Goal: Contribute content

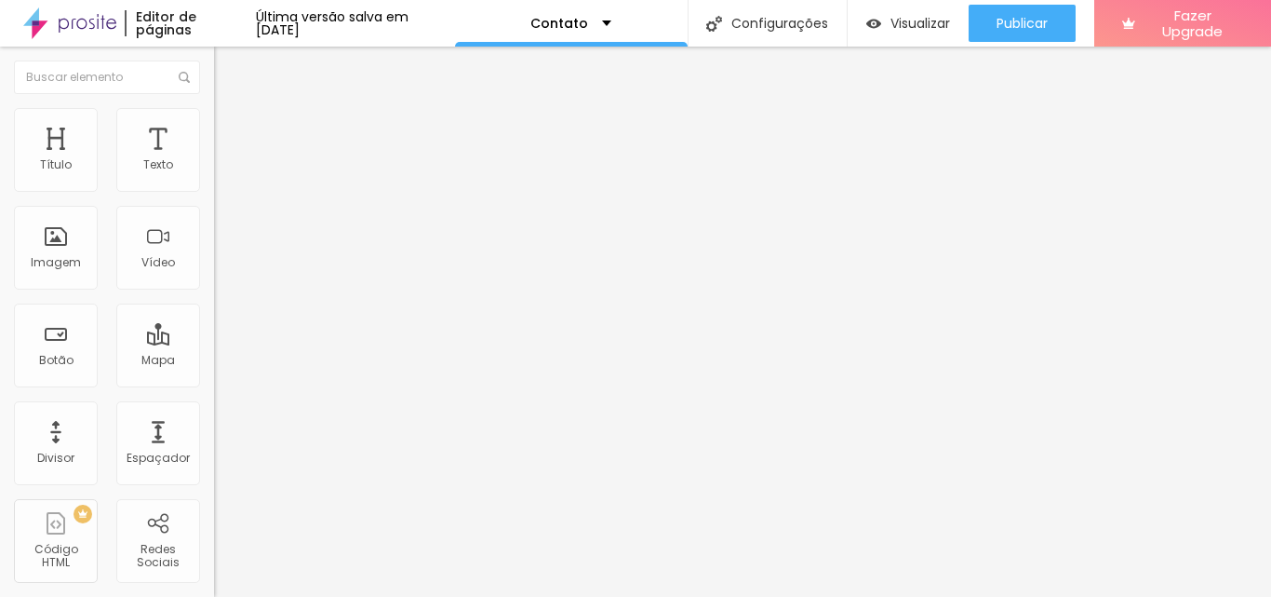
click at [214, 175] on input "Alboom Brasil" at bounding box center [325, 165] width 223 height 19
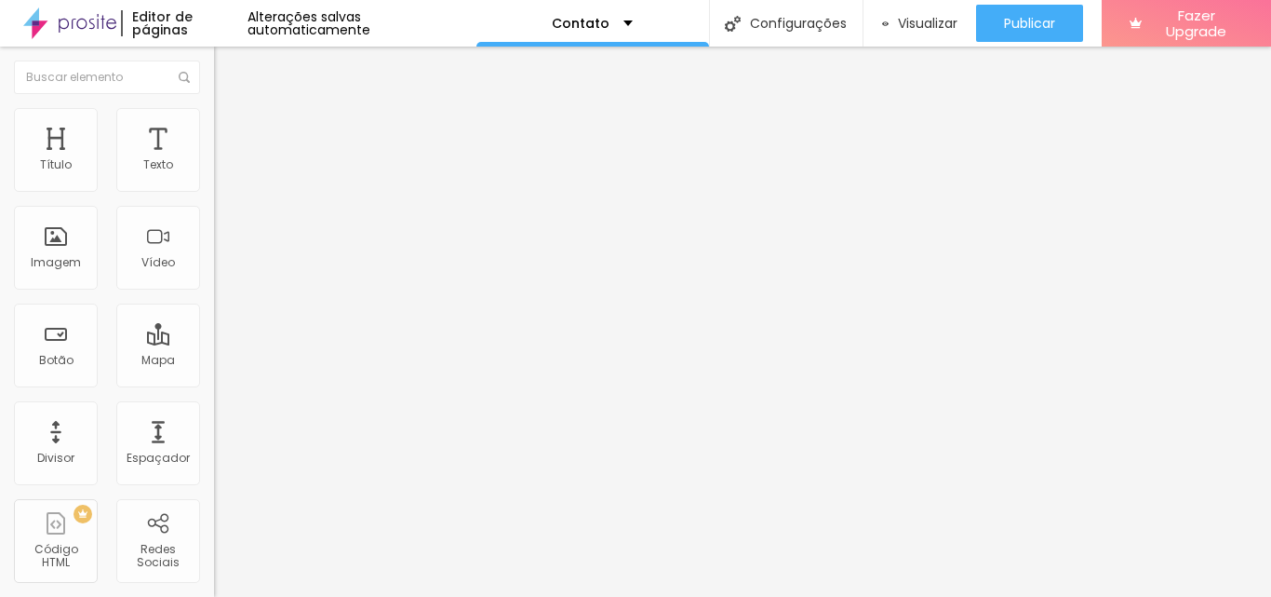
type input "79604260"
click at [214, 164] on div "Endereço 79604260 Alinhamento 15 Zoom" at bounding box center [321, 331] width 214 height 372
click at [228, 63] on img "button" at bounding box center [235, 67] width 15 height 15
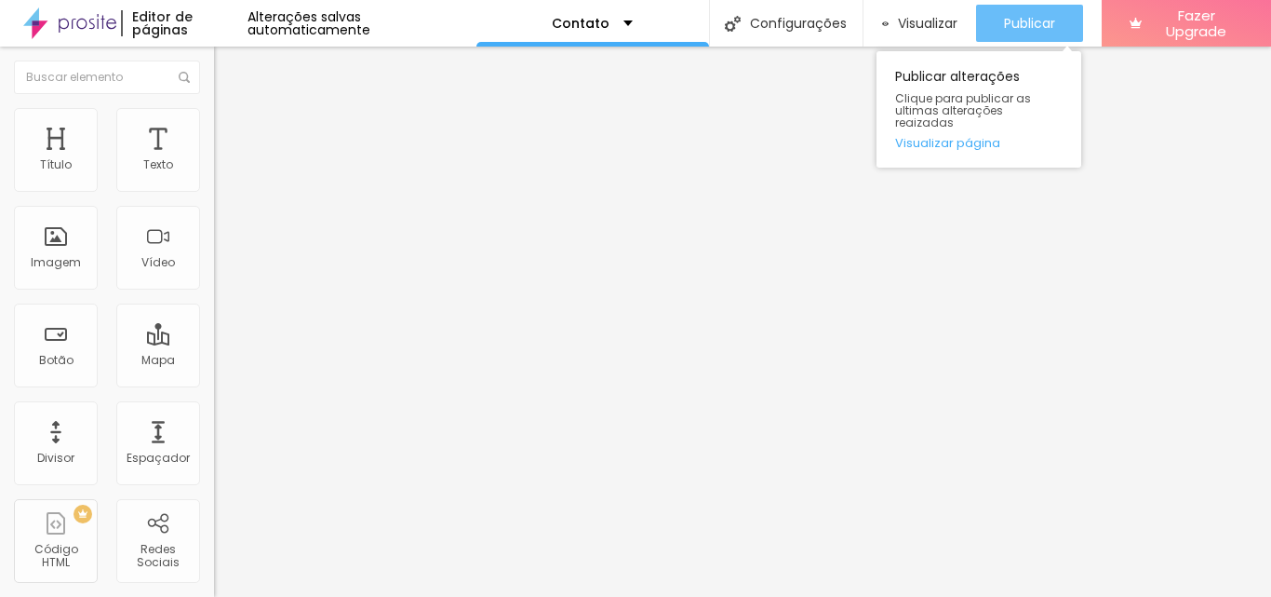
click at [1033, 27] on span "Publicar" at bounding box center [1029, 23] width 51 height 15
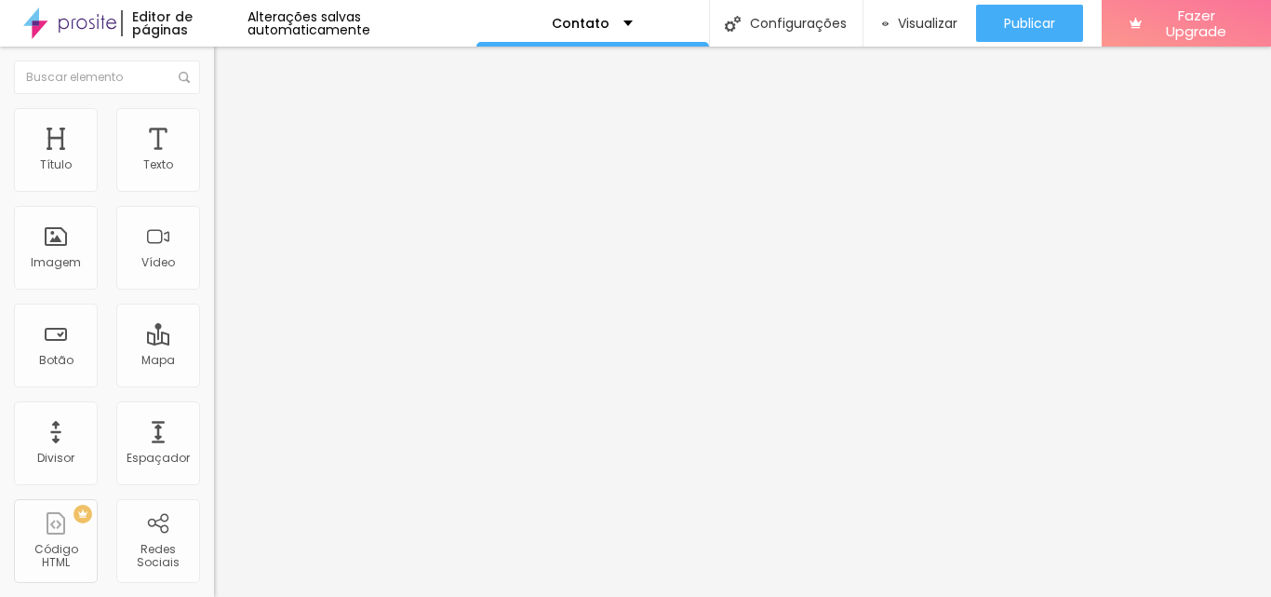
click at [226, 181] on div "Contato" at bounding box center [321, 173] width 190 height 17
click at [214, 79] on button "Editar Coluna" at bounding box center [321, 68] width 214 height 43
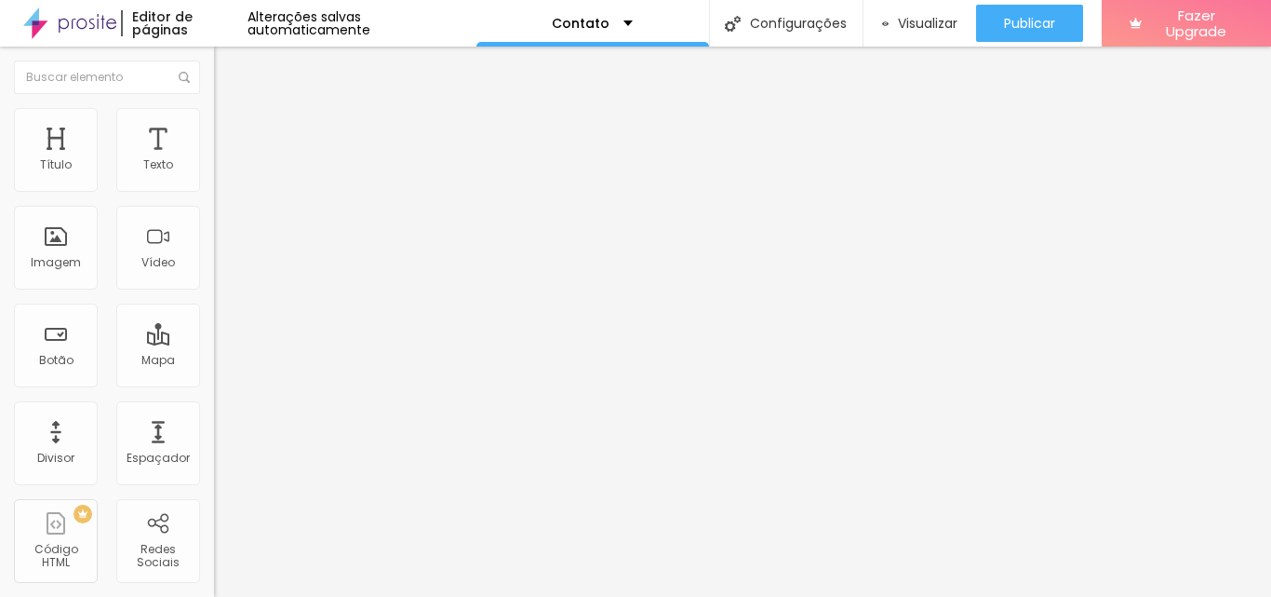
click at [214, 158] on div "Adicionar imagem" at bounding box center [321, 151] width 214 height 13
click at [214, 160] on span "Adicionar imagem" at bounding box center [274, 152] width 120 height 16
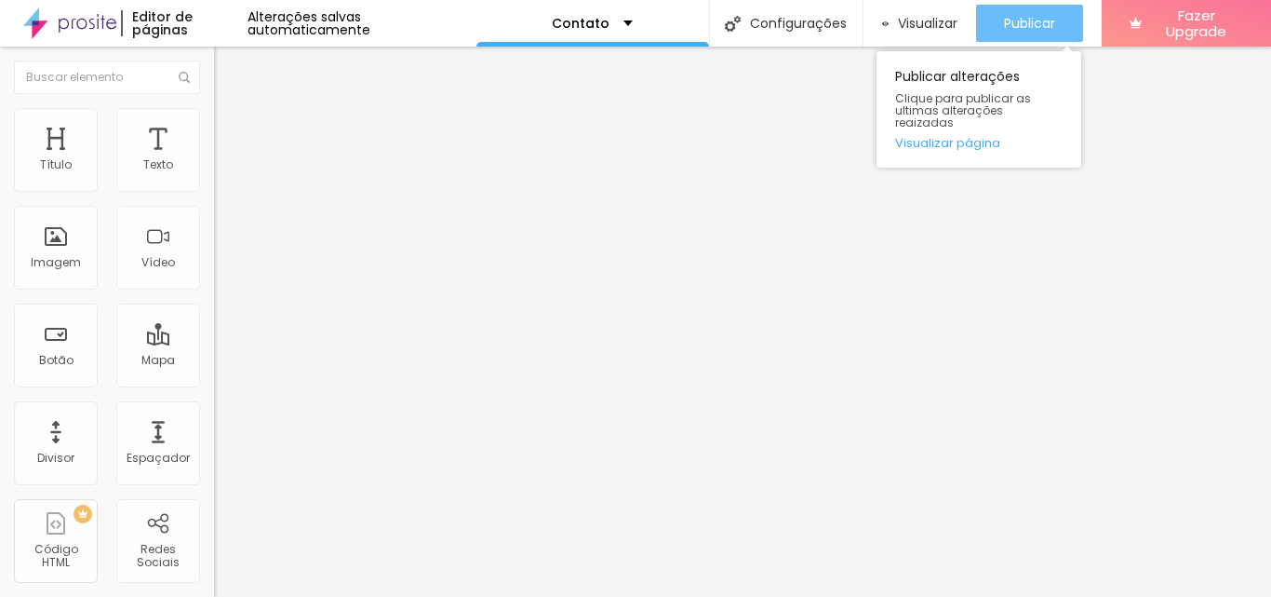
click at [988, 22] on button "Publicar" at bounding box center [1029, 23] width 107 height 37
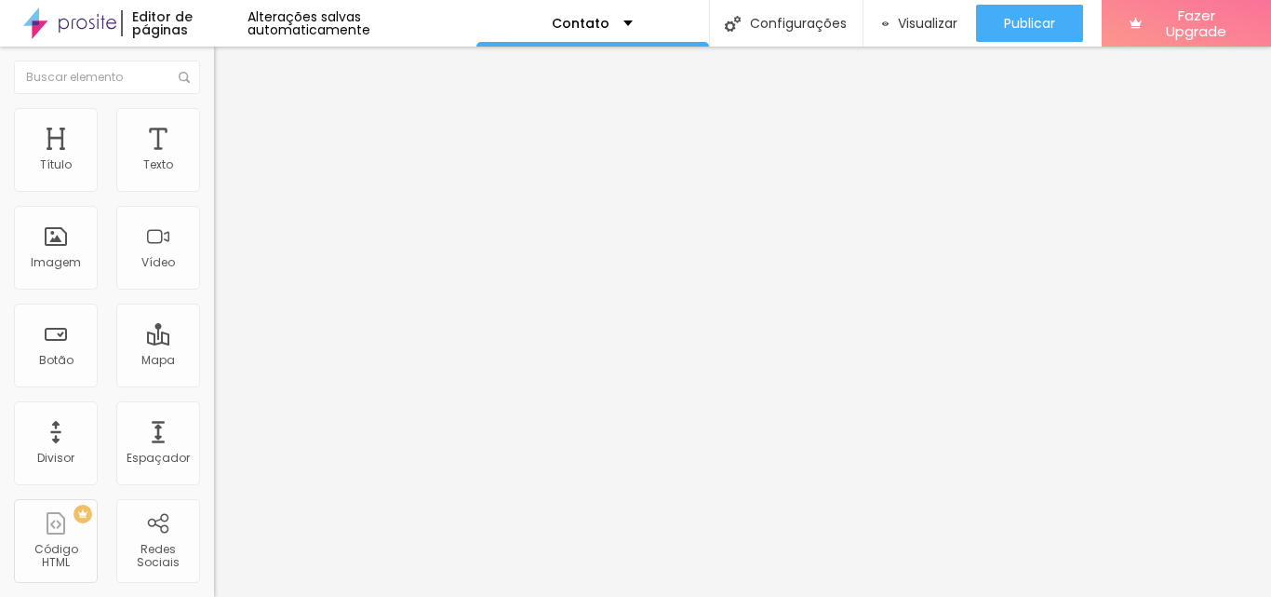
click at [214, 69] on button "Editar Seção" at bounding box center [321, 68] width 214 height 43
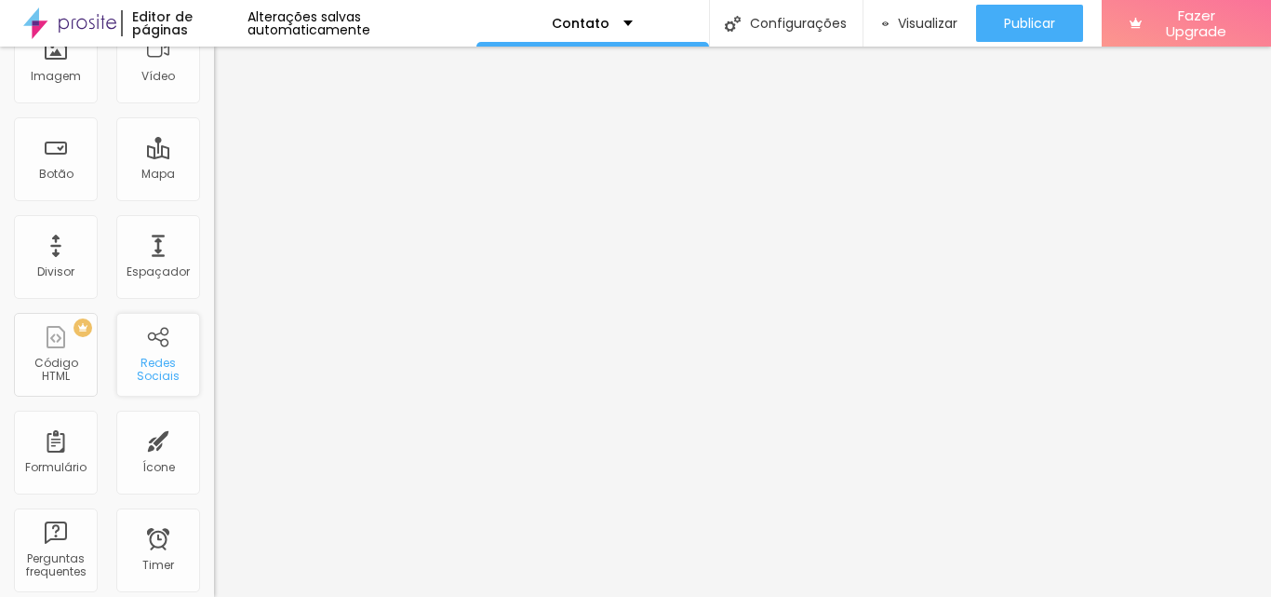
scroll to position [0, 0]
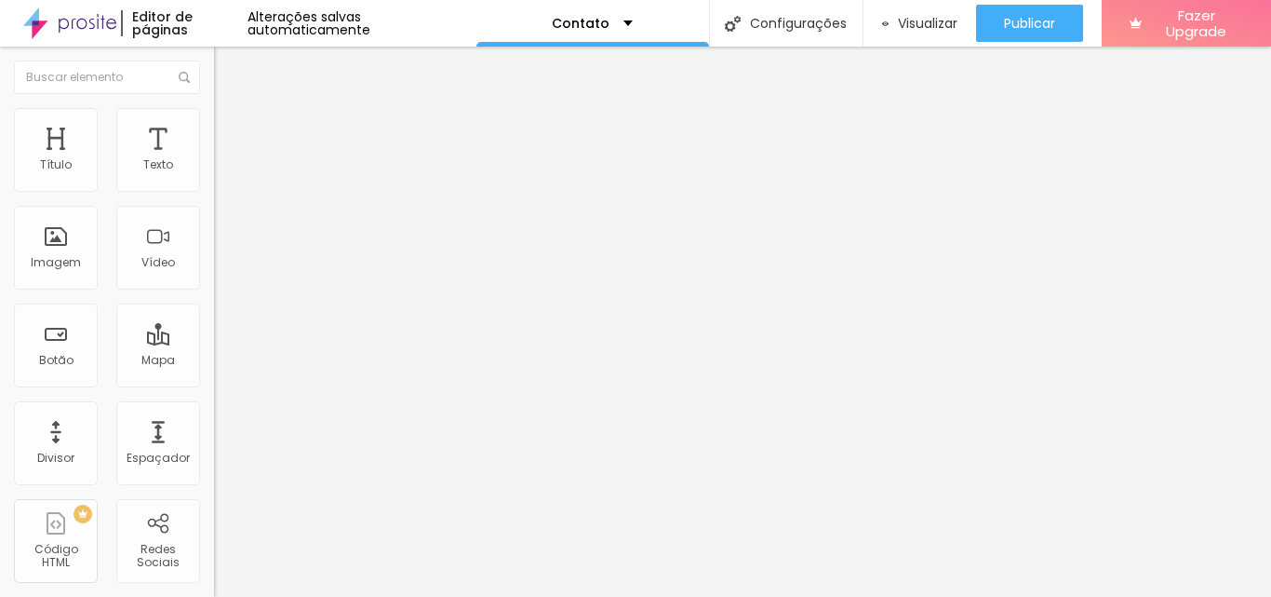
drag, startPoint x: 107, startPoint y: 222, endPoint x: 115, endPoint y: 204, distance: 20.4
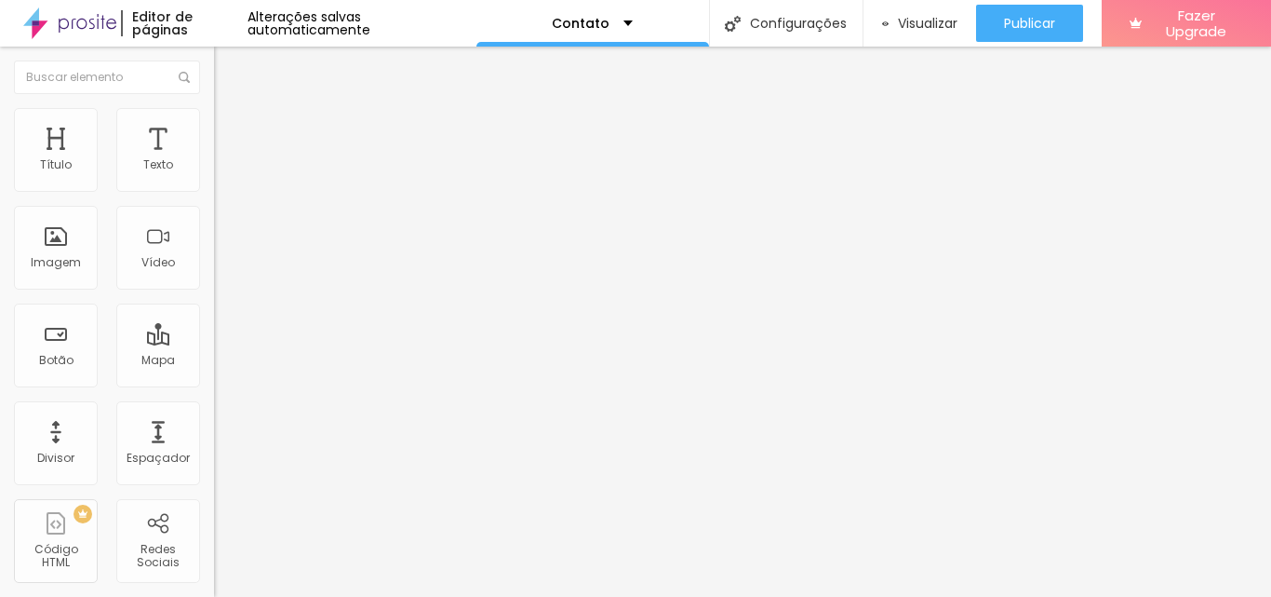
drag, startPoint x: 20, startPoint y: 223, endPoint x: 20, endPoint y: 176, distance: 47.5
type input "https://"
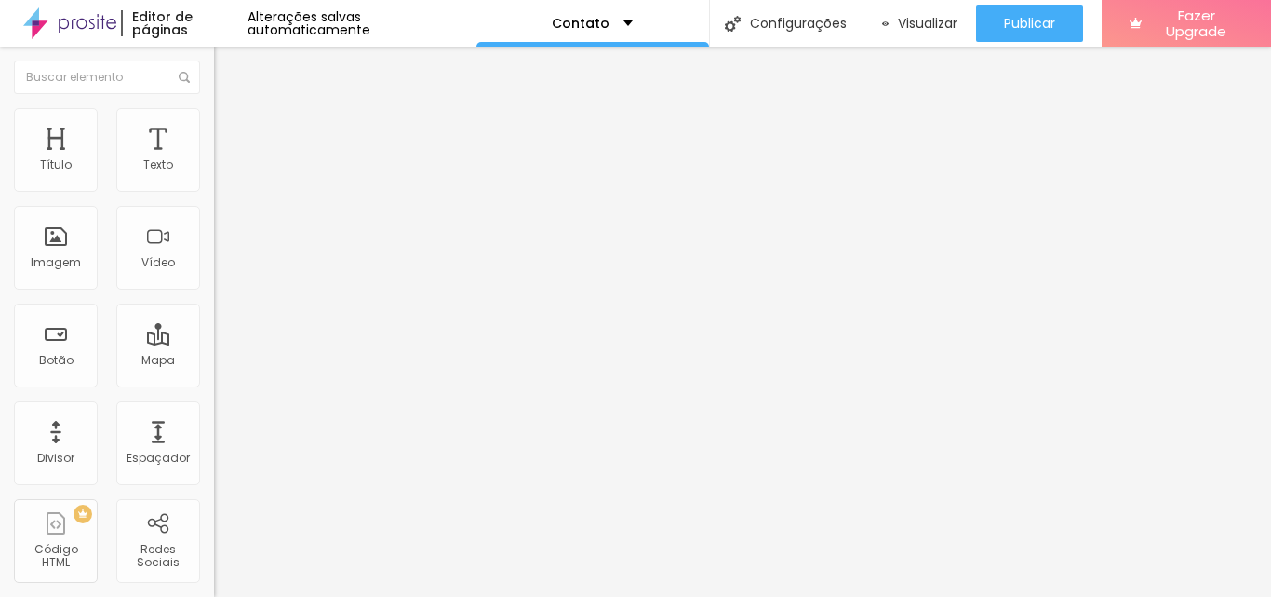
scroll to position [251, 0]
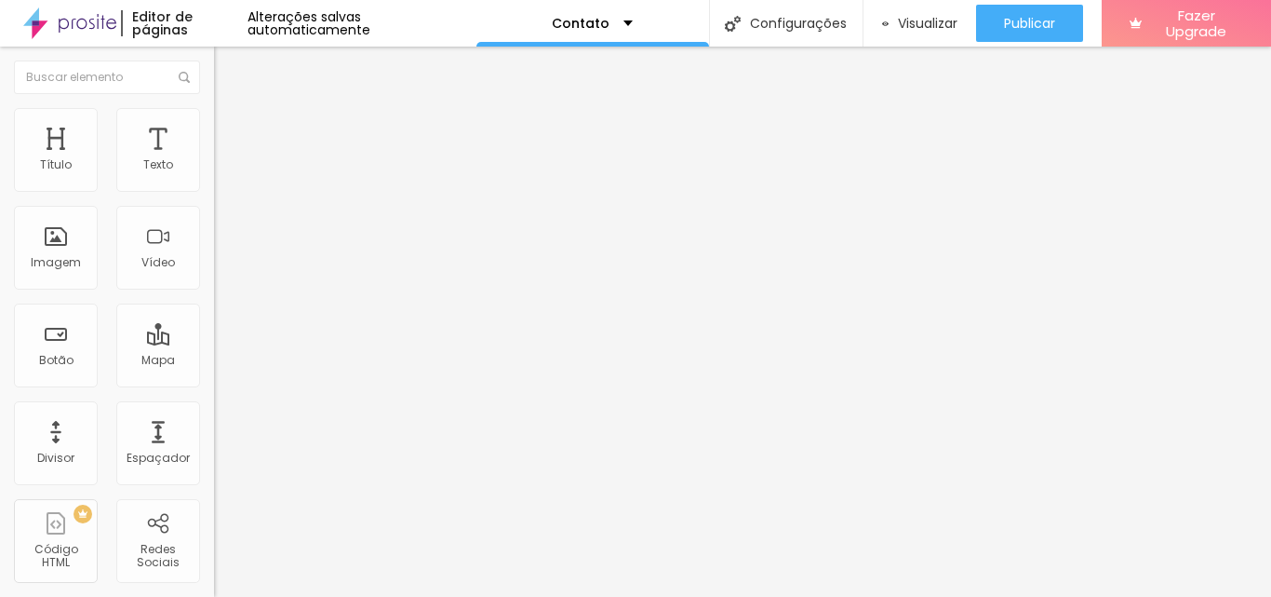
paste input "wa.me/556793252264"
type input "https://wa.me/556793252264"
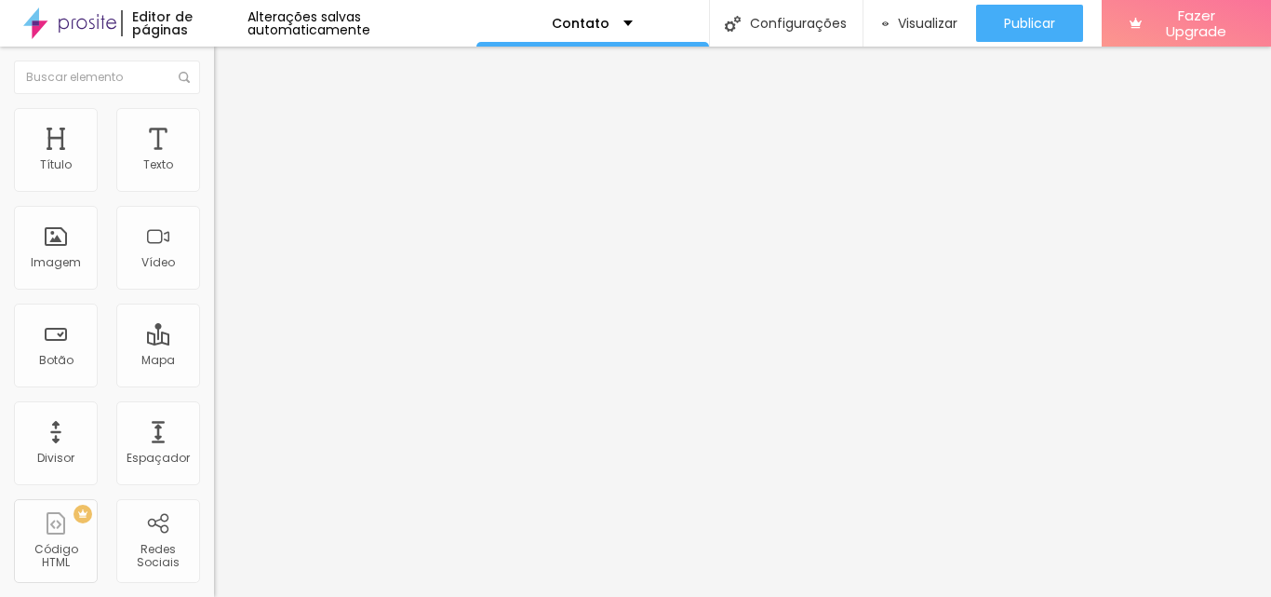
click at [214, 376] on div "Instagram" at bounding box center [321, 381] width 214 height 11
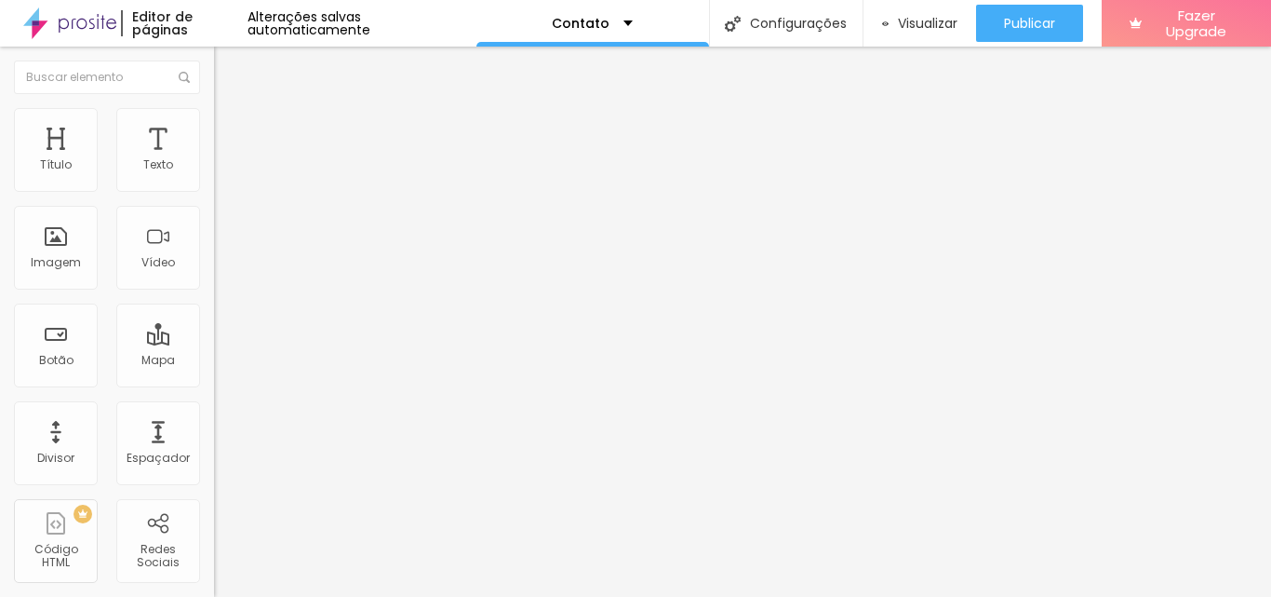
paste input "www.instagram.com/inspiracoes__273/"
type input "https://www.instagram.com/inspiracoes__273/"
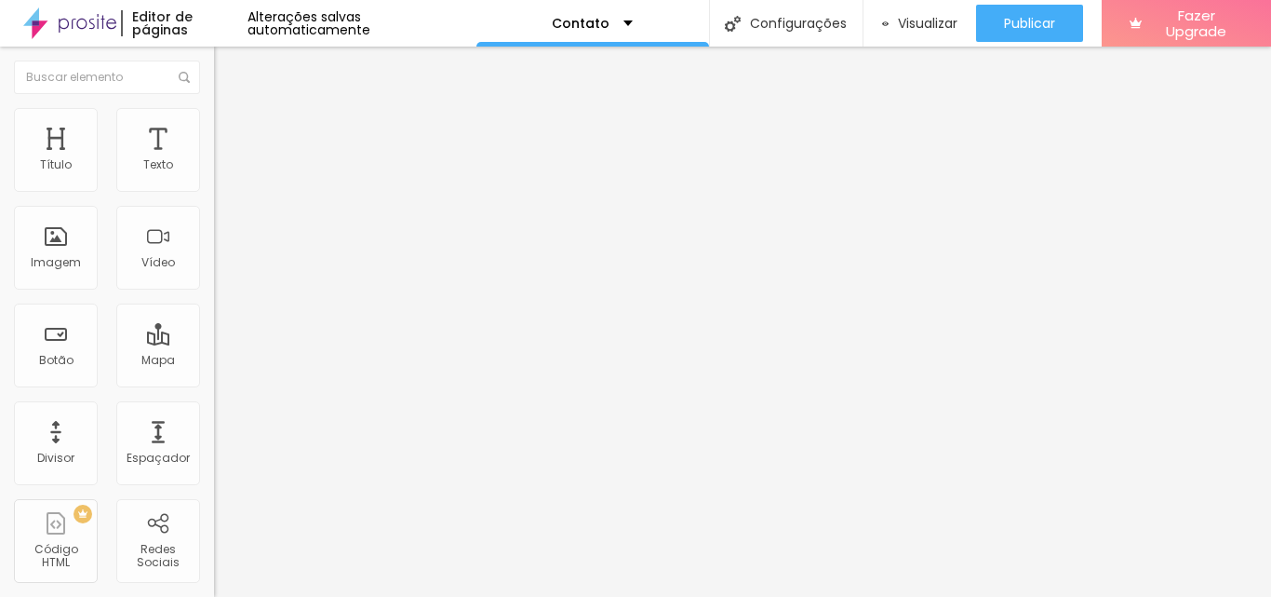
click at [214, 181] on div "Instagram" at bounding box center [321, 266] width 214 height 242
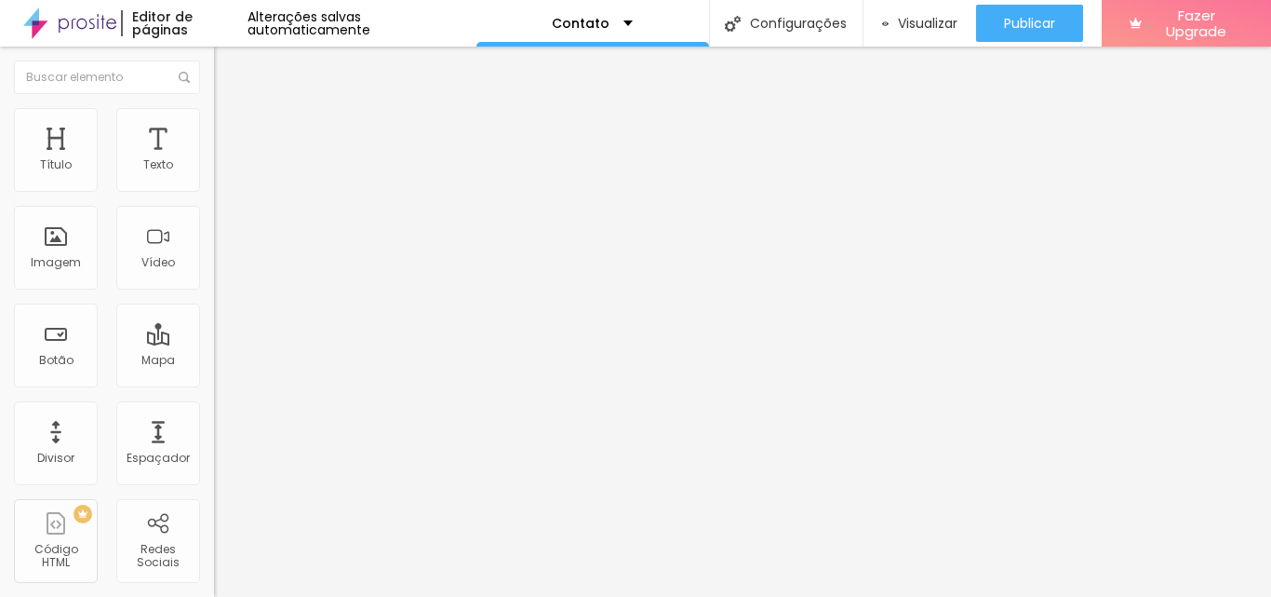
paste input "www.facebook.com/profile.php?id=61577937152243"
type input "https://www.facebook.com/profile.php?id=61577937152243"
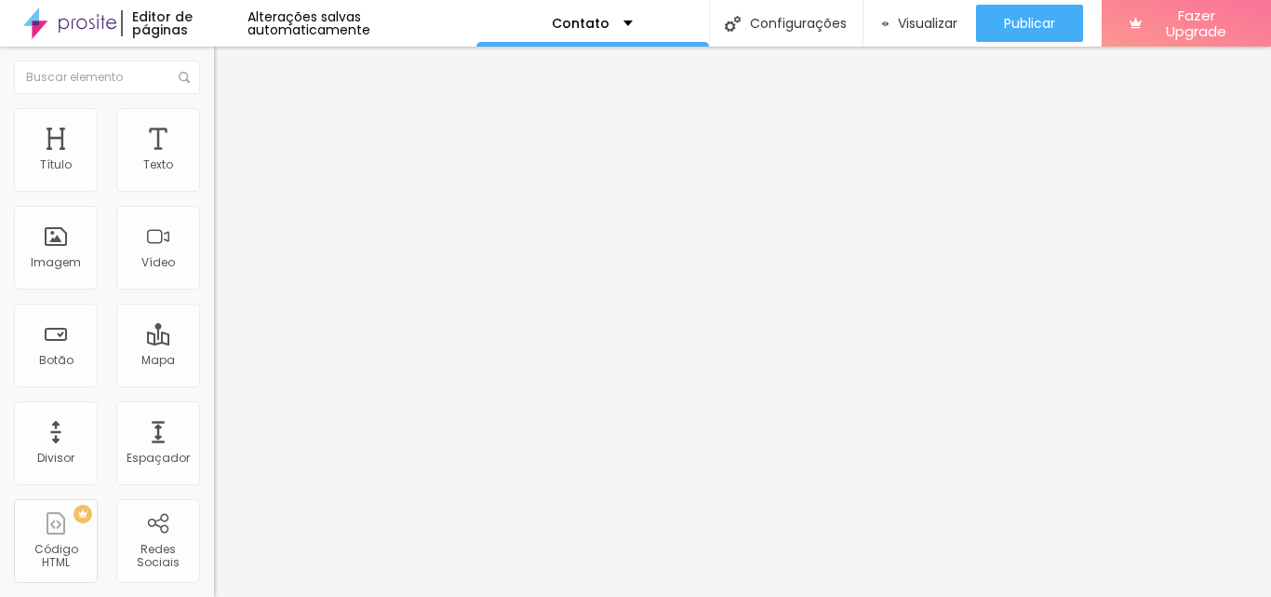
paste input "www.flickr.com/photos/201404874@N04/albums"
type input "https://www.flickr.com/photos/201404874@N04/albums"
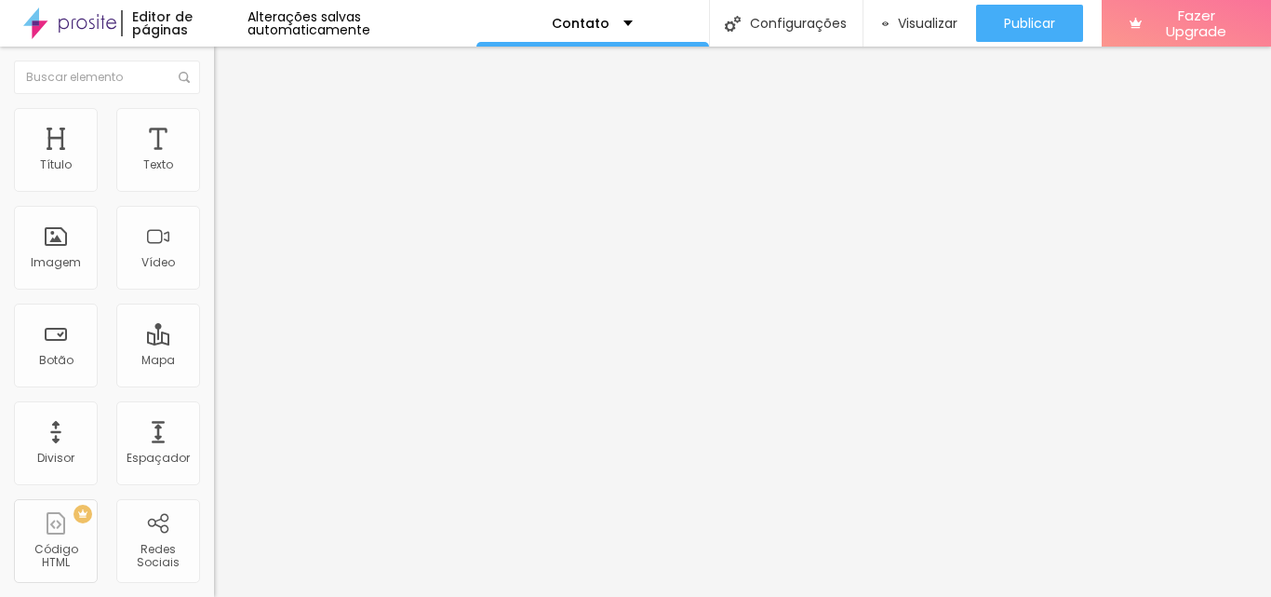
scroll to position [0, 0]
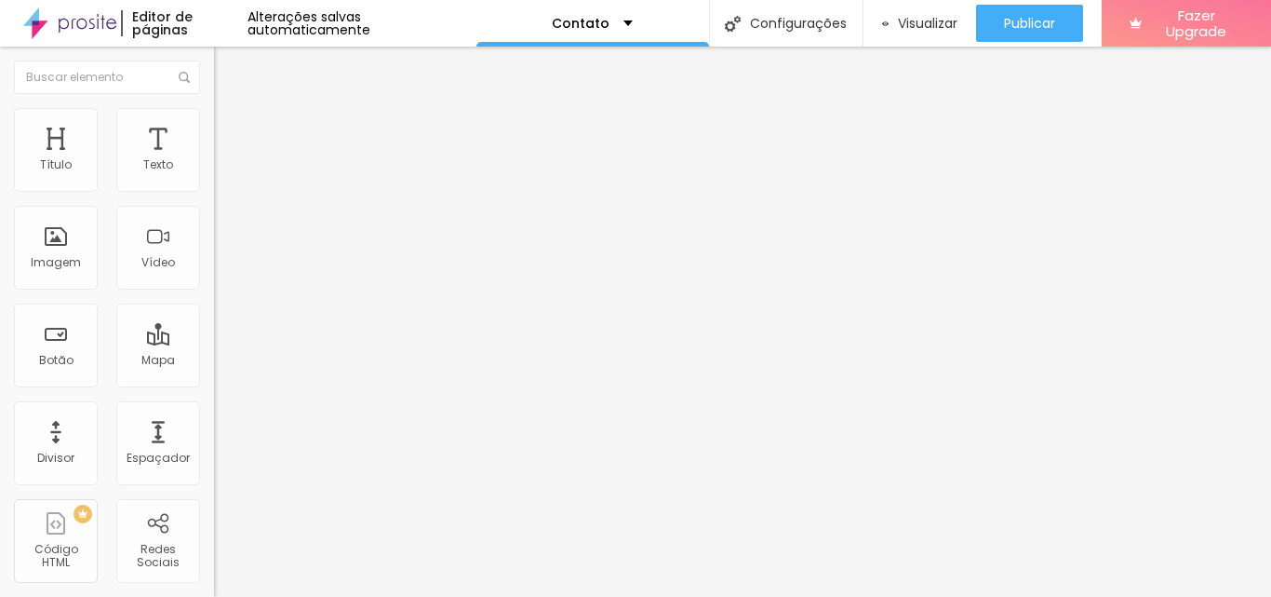
click at [214, 455] on div "Editar Redes Sociais Conteúdo Estilo Avançado Instagram Rede social Instagram E…" at bounding box center [321, 322] width 214 height 550
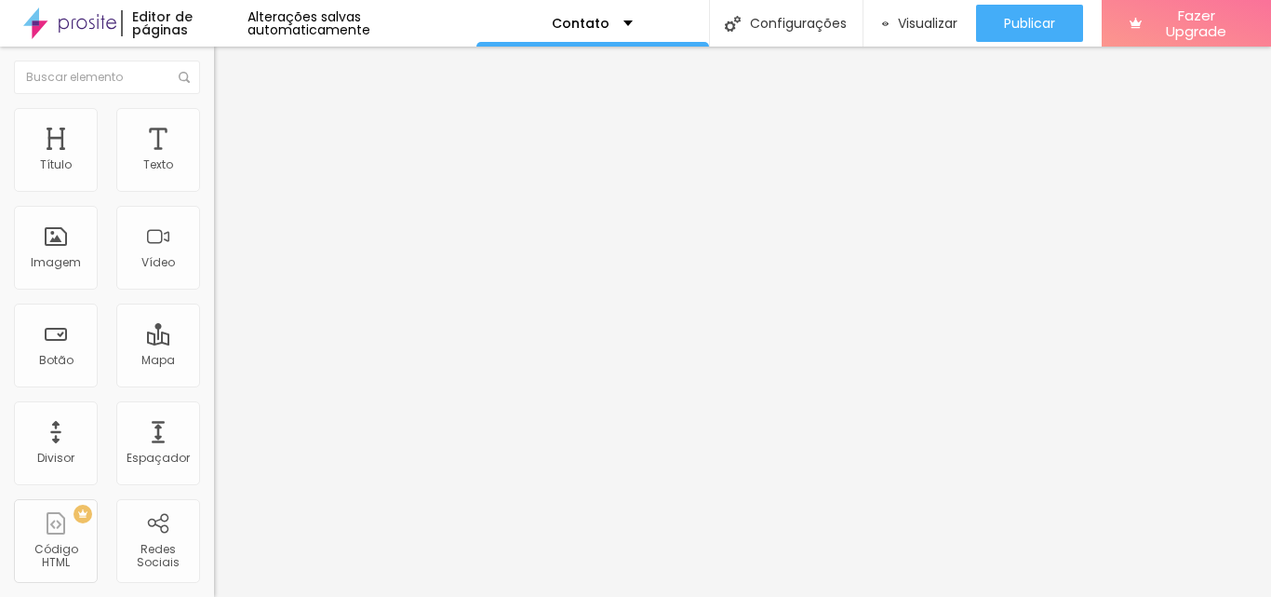
click at [214, 417] on div "Editar Redes Sociais Conteúdo Estilo Avançado Instagram Rede social Instagram E…" at bounding box center [321, 322] width 214 height 550
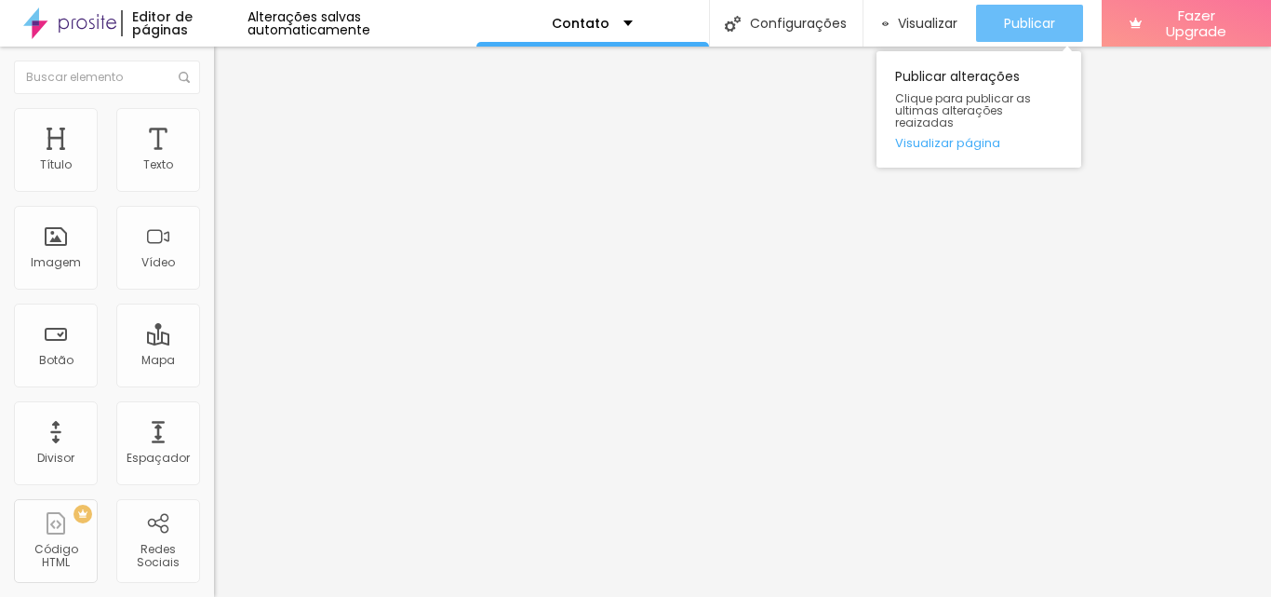
click at [1020, 21] on span "Publicar" at bounding box center [1029, 23] width 51 height 15
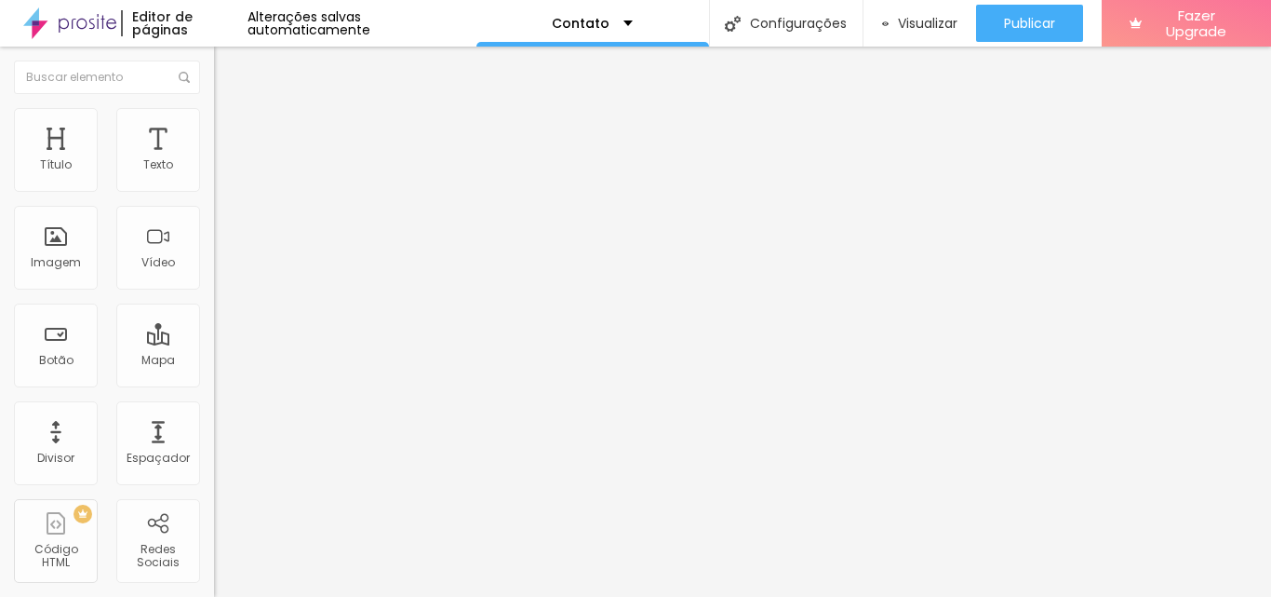
click at [214, 190] on input "text" at bounding box center [325, 180] width 223 height 19
type input "(67)99325-2264"
click at [214, 590] on input "Conversar no WhatsApp" at bounding box center [325, 599] width 223 height 19
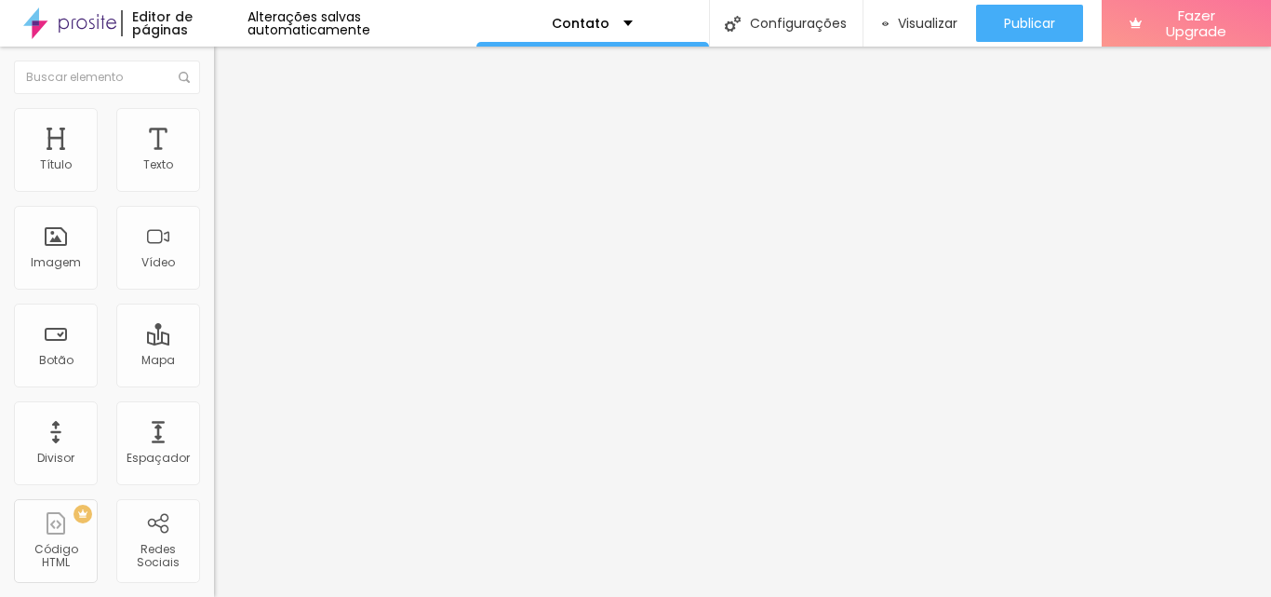
type textarea "Olá, cheguei até você pela página do Alboom e desejo mais informações de como m…"
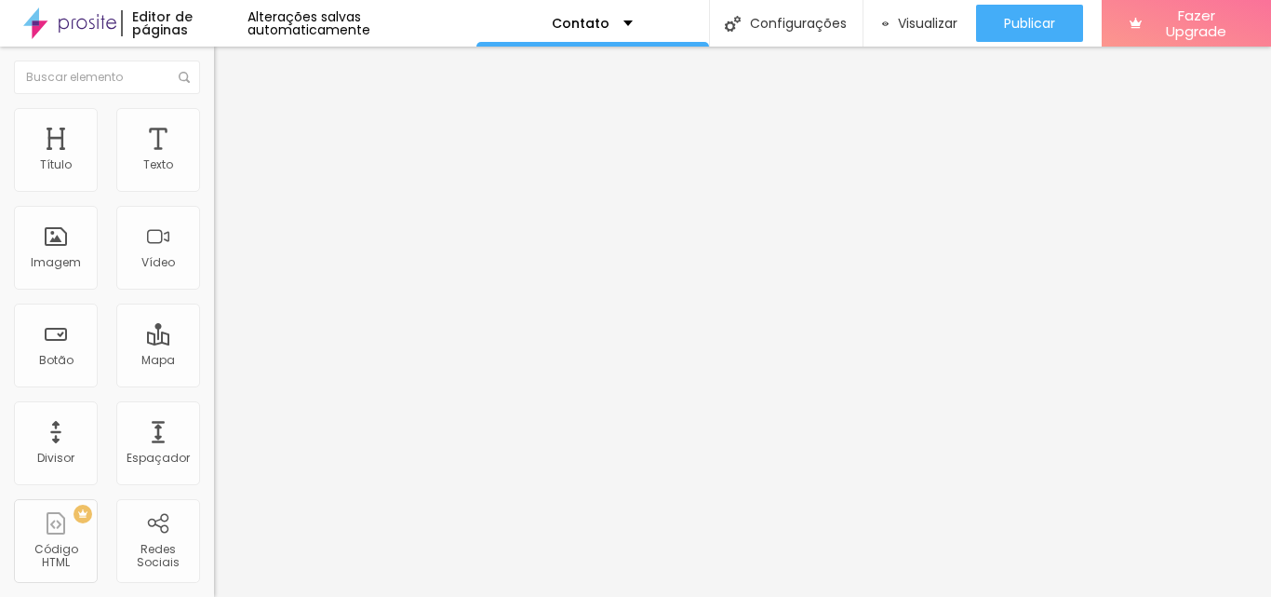
type input "https://www.facebook.com/profile.php?id=61577937152243"
type input "https://www.flickr.com/photos/201404874@N04/albums"
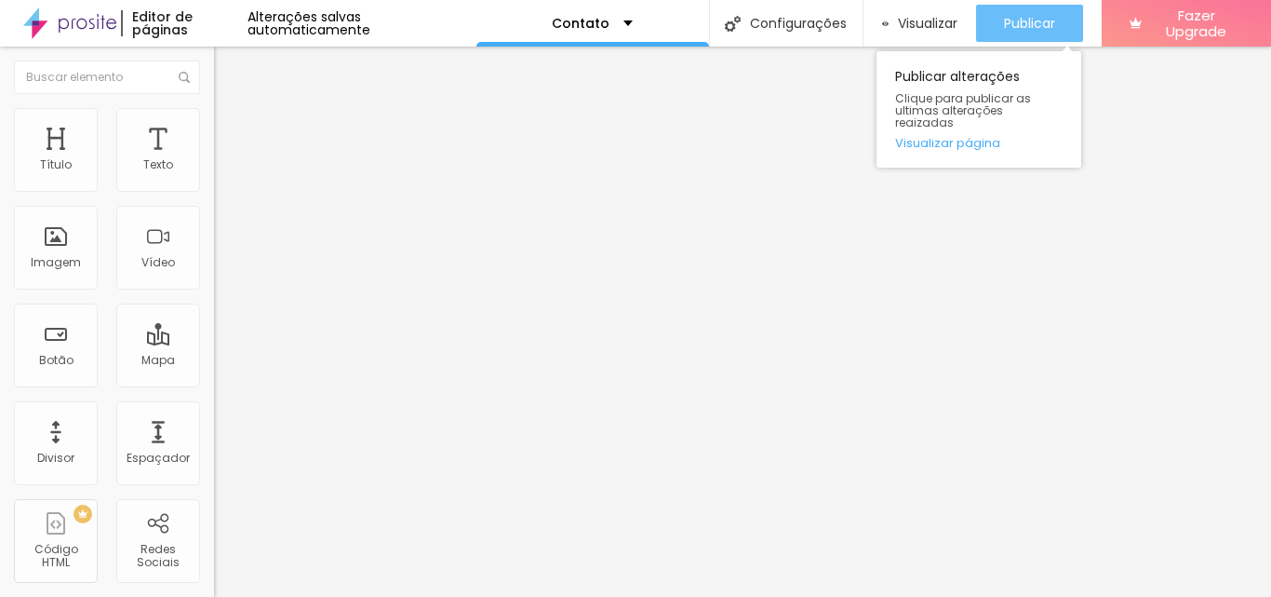
click at [1031, 31] on span "Publicar" at bounding box center [1029, 23] width 51 height 15
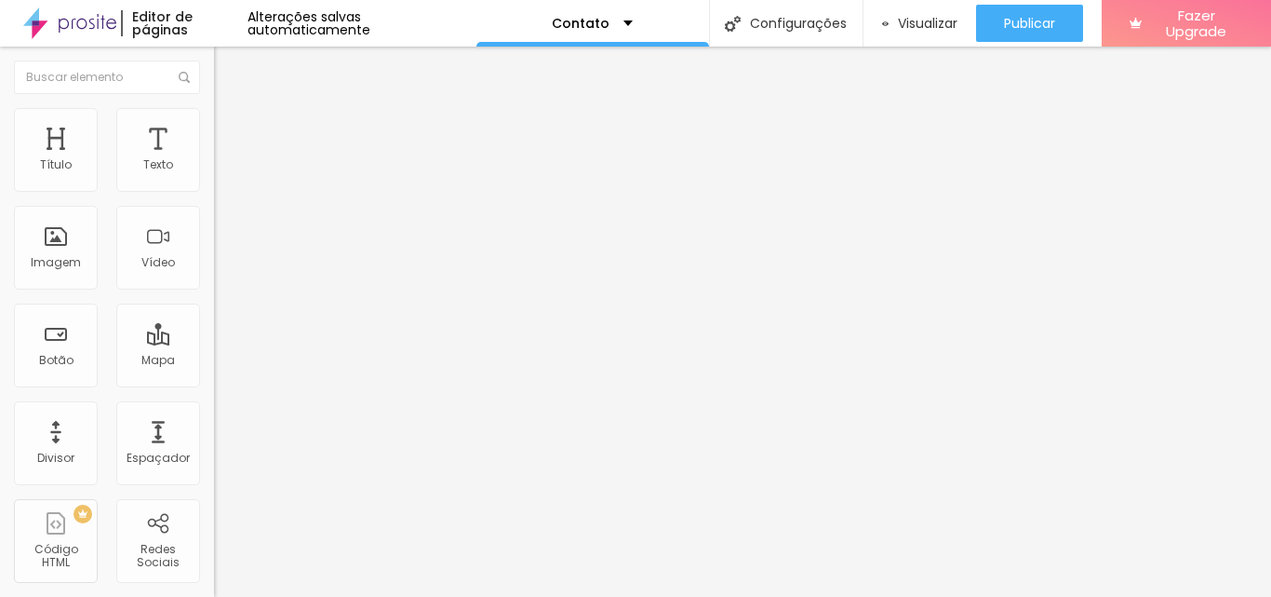
click at [214, 116] on img at bounding box center [222, 116] width 17 height 17
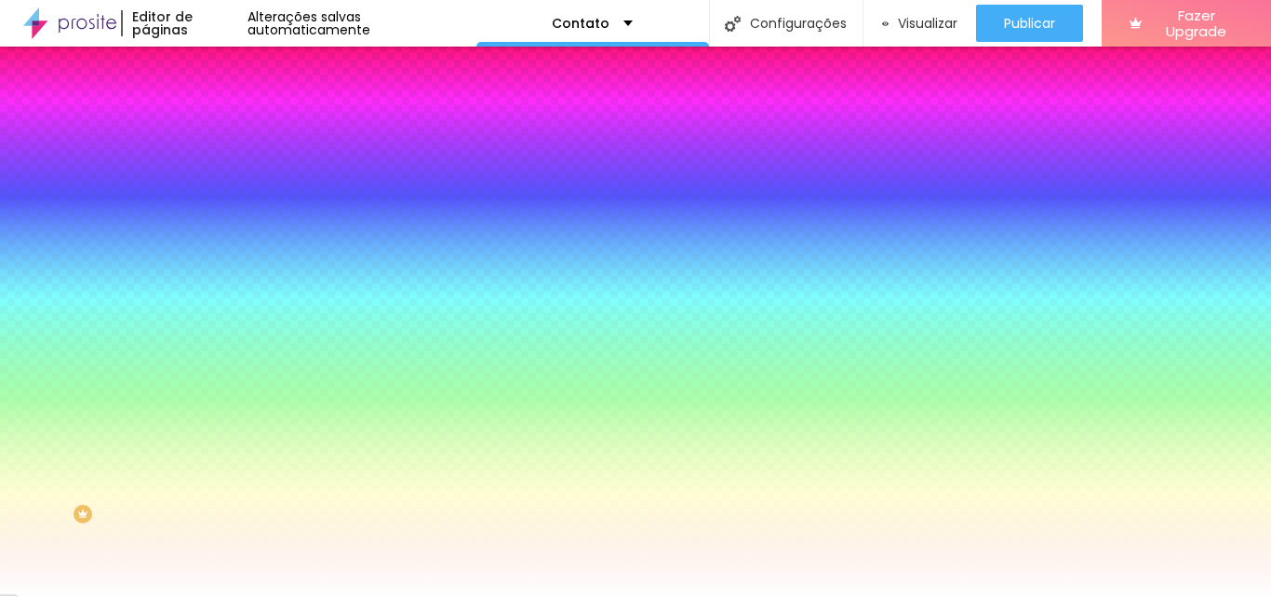
click at [214, 253] on div at bounding box center [321, 253] width 214 height 0
click at [162, 450] on div at bounding box center [635, 298] width 1271 height 597
click at [162, 446] on div at bounding box center [635, 298] width 1271 height 597
click at [162, 440] on div at bounding box center [635, 298] width 1271 height 597
click at [162, 434] on div at bounding box center [635, 298] width 1271 height 597
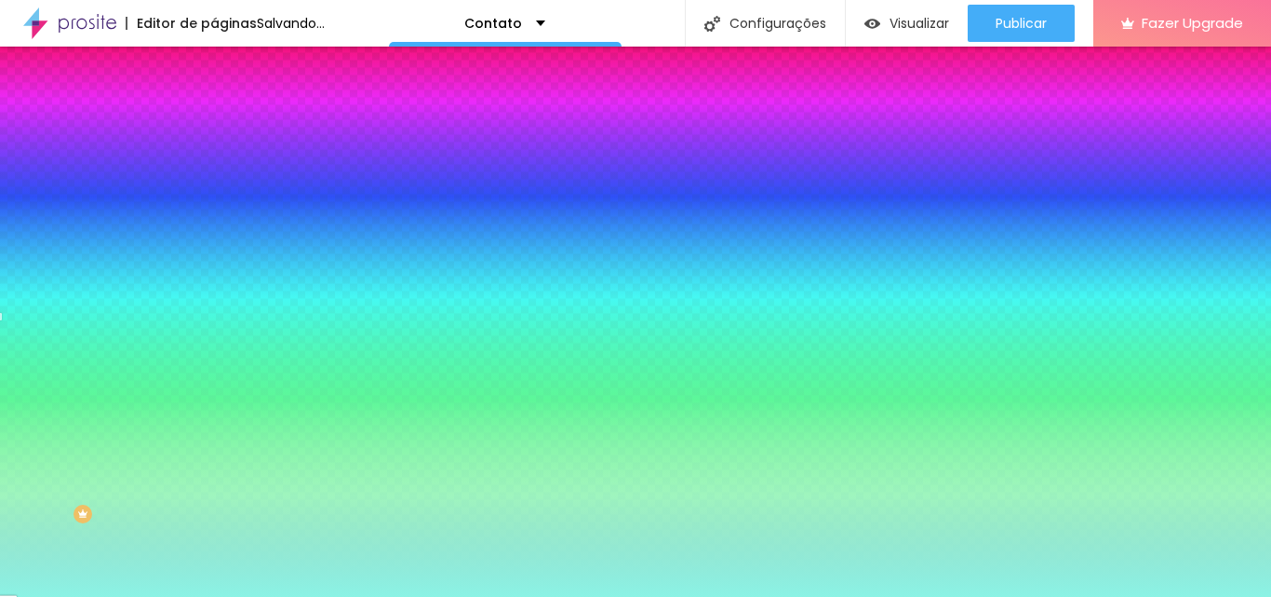
drag, startPoint x: 131, startPoint y: 394, endPoint x: 81, endPoint y: 367, distance: 57.0
click at [81, 367] on div at bounding box center [635, 298] width 1271 height 597
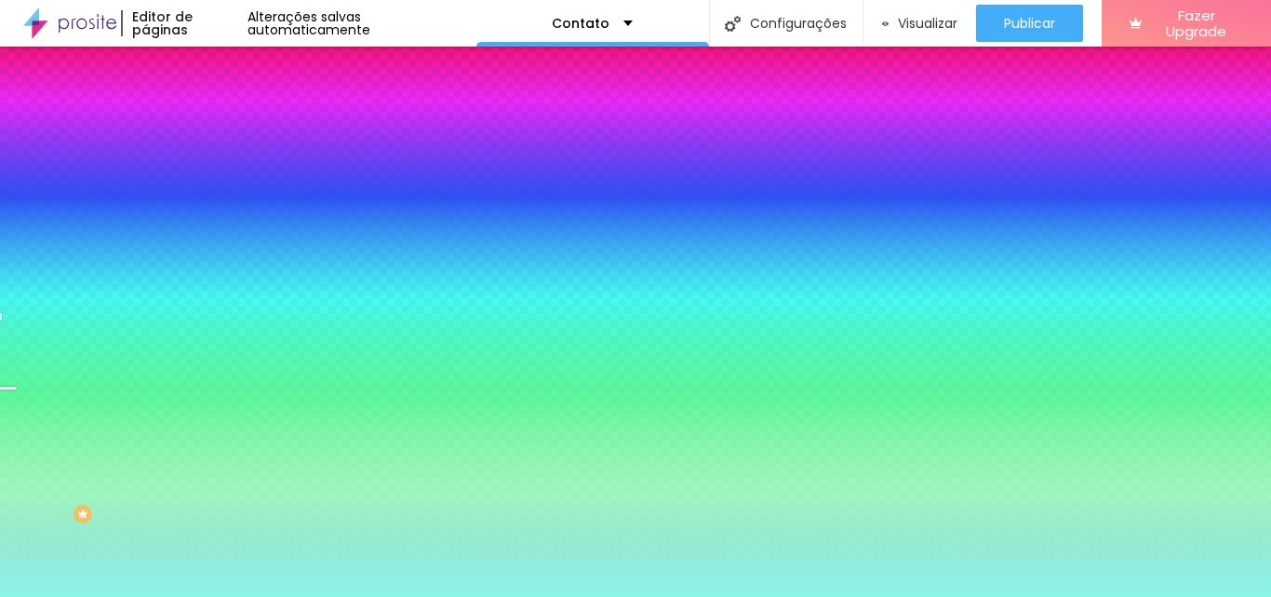
drag, startPoint x: 182, startPoint y: 466, endPoint x: 185, endPoint y: 451, distance: 15.2
click at [185, 451] on div at bounding box center [635, 298] width 1271 height 597
drag, startPoint x: 185, startPoint y: 451, endPoint x: 185, endPoint y: 432, distance: 19.5
click at [17, 305] on div at bounding box center [7, 303] width 19 height 3
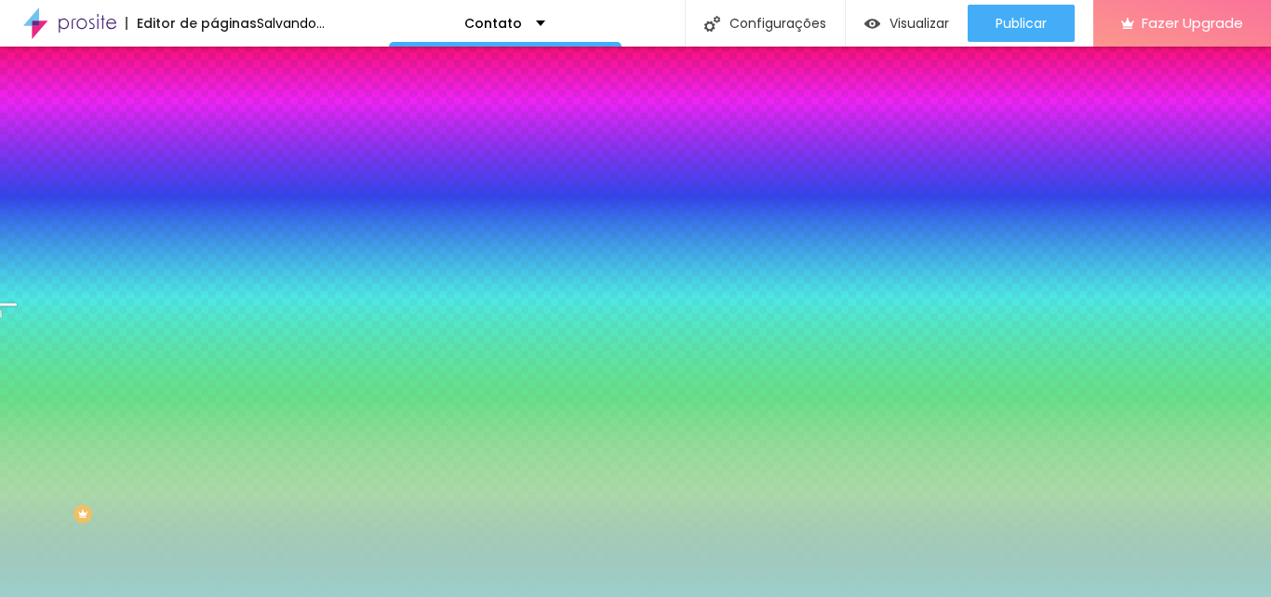
drag, startPoint x: 109, startPoint y: 422, endPoint x: 60, endPoint y: 386, distance: 59.9
click at [60, 386] on div at bounding box center [635, 298] width 1271 height 597
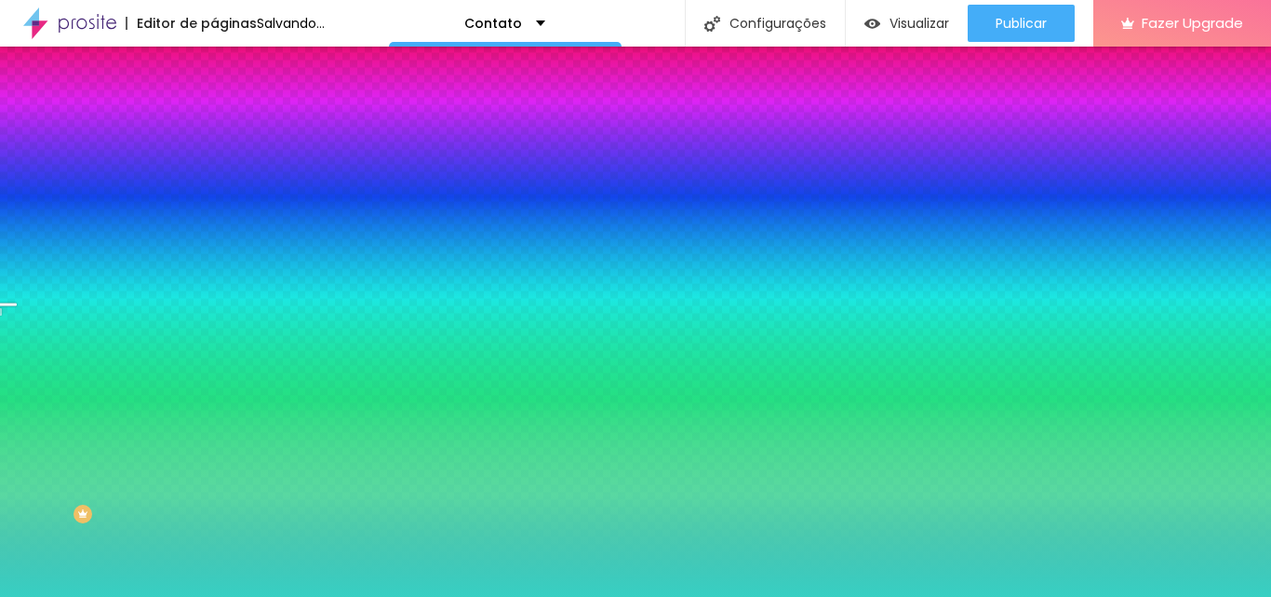
type input "#37D0C3"
click at [934, 112] on div at bounding box center [936, 110] width 4 height 4
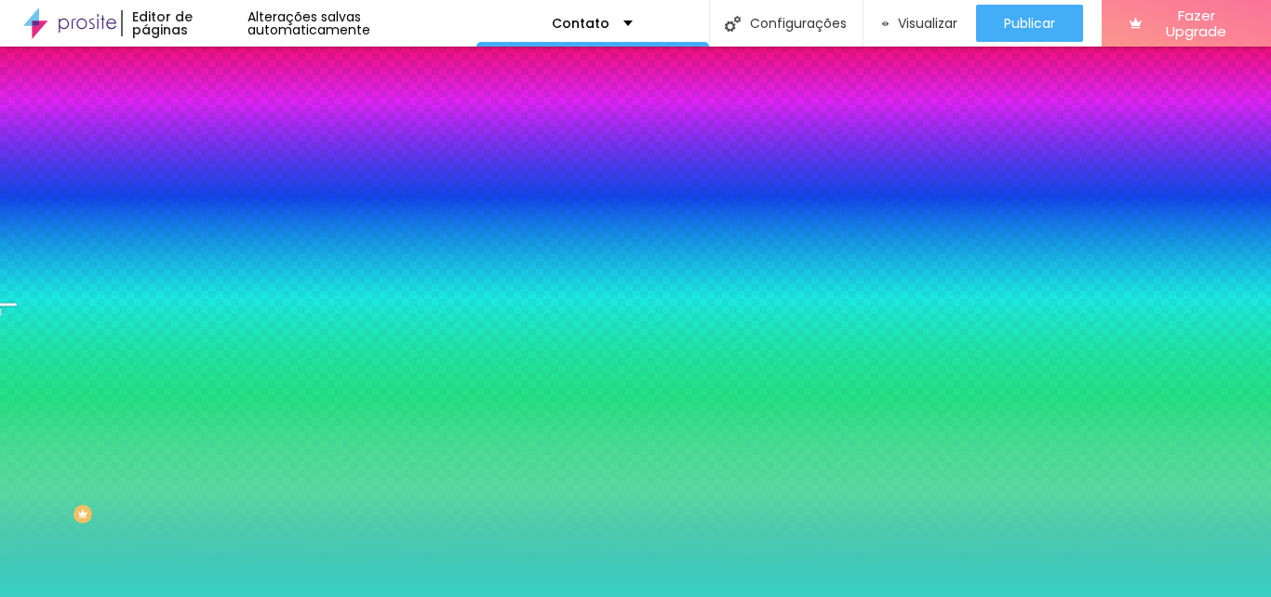
click at [189, 447] on div at bounding box center [635, 298] width 1271 height 597
click at [189, 428] on div at bounding box center [635, 298] width 1271 height 597
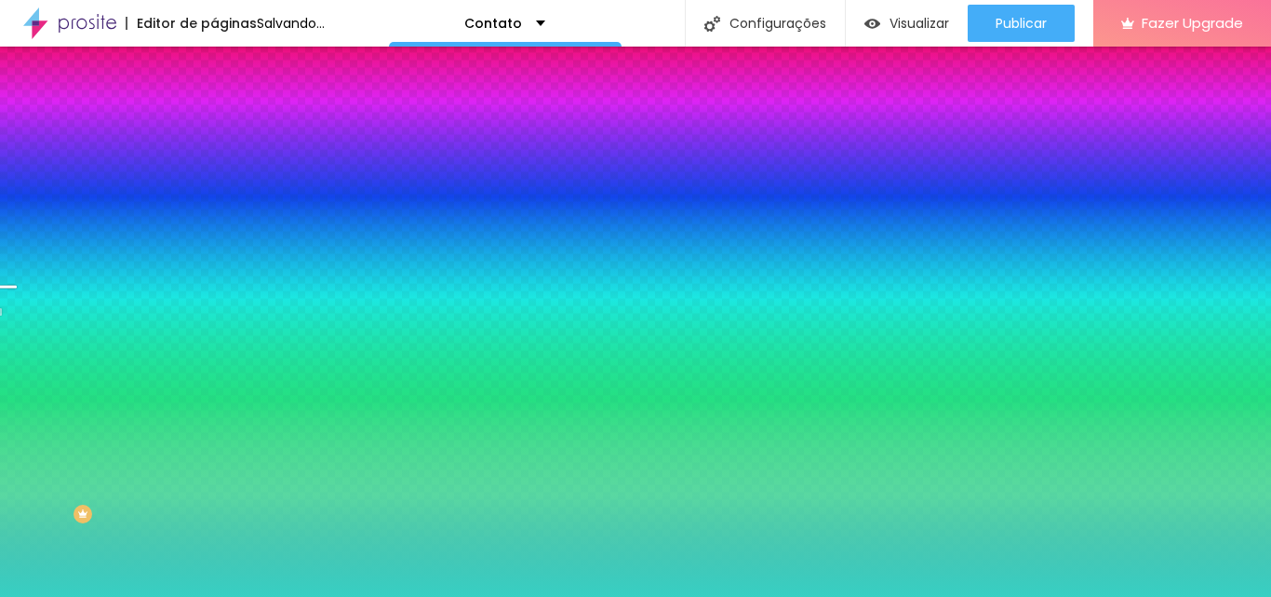
click at [189, 422] on div at bounding box center [635, 298] width 1271 height 597
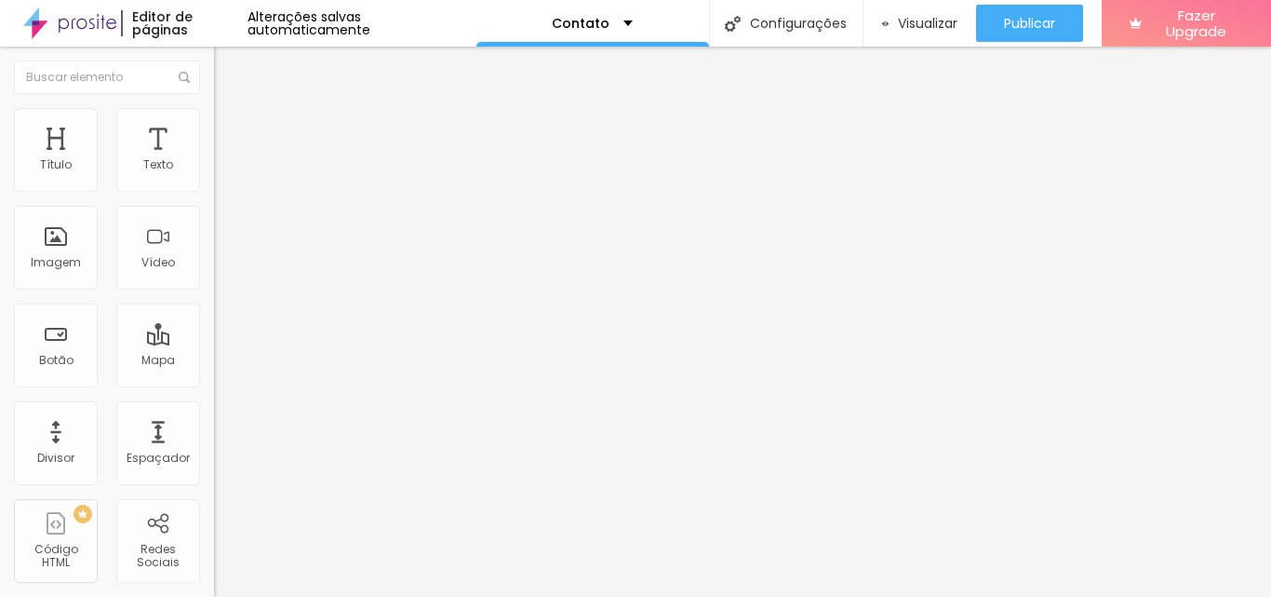
click at [214, 291] on span "Original" at bounding box center [236, 284] width 45 height 16
click at [214, 314] on span "Padrão" at bounding box center [235, 306] width 42 height 16
click at [214, 302] on span "Cinema" at bounding box center [237, 295] width 47 height 16
click at [214, 331] on span "Quadrado" at bounding box center [244, 324] width 60 height 16
click at [214, 302] on span "Cinema" at bounding box center [237, 295] width 47 height 16
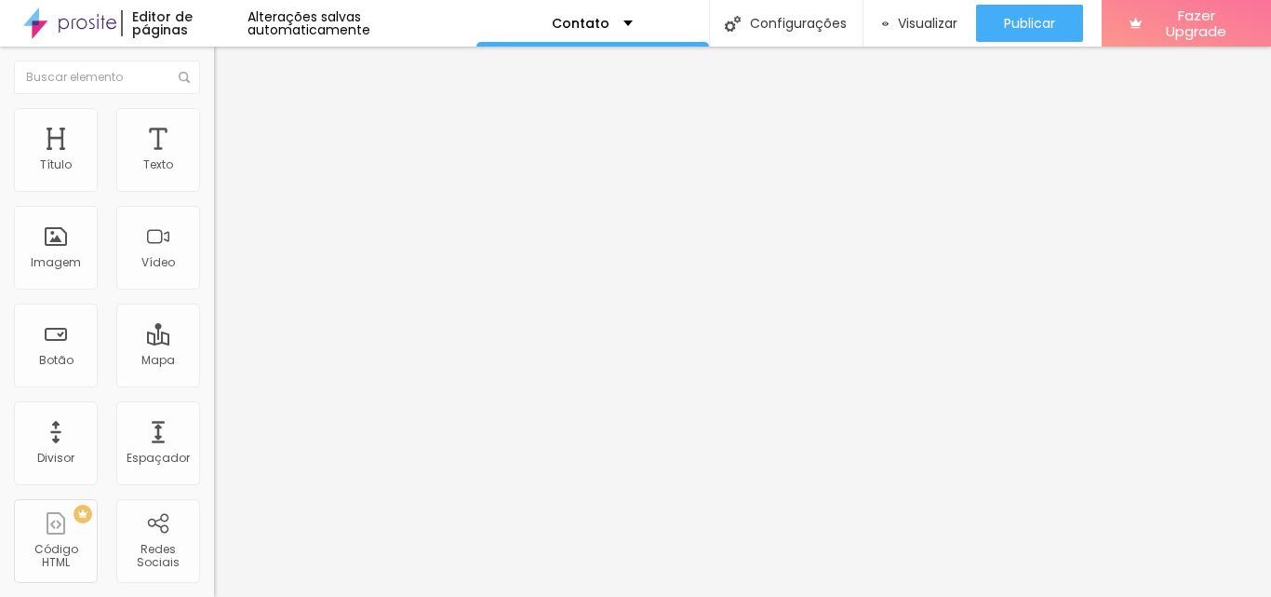
click at [214, 343] on span "Original" at bounding box center [236, 335] width 45 height 16
click at [214, 312] on div "Padrão 4:3" at bounding box center [321, 306] width 214 height 11
click at [214, 301] on div "Cinema 16:9" at bounding box center [321, 294] width 214 height 11
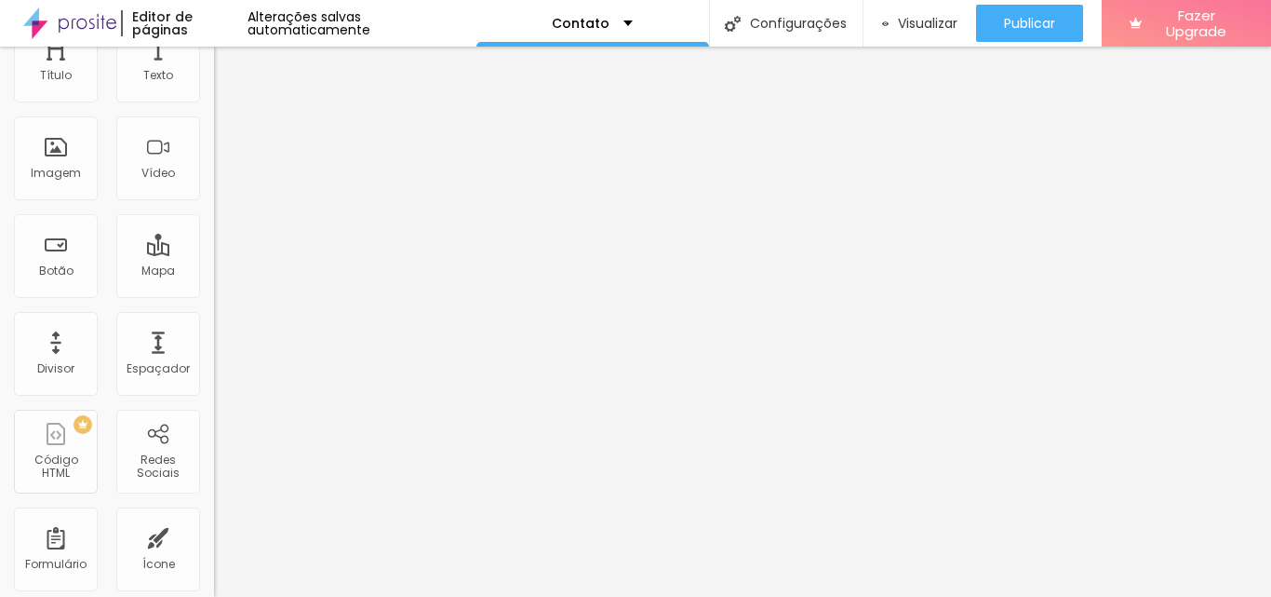
scroll to position [0, 0]
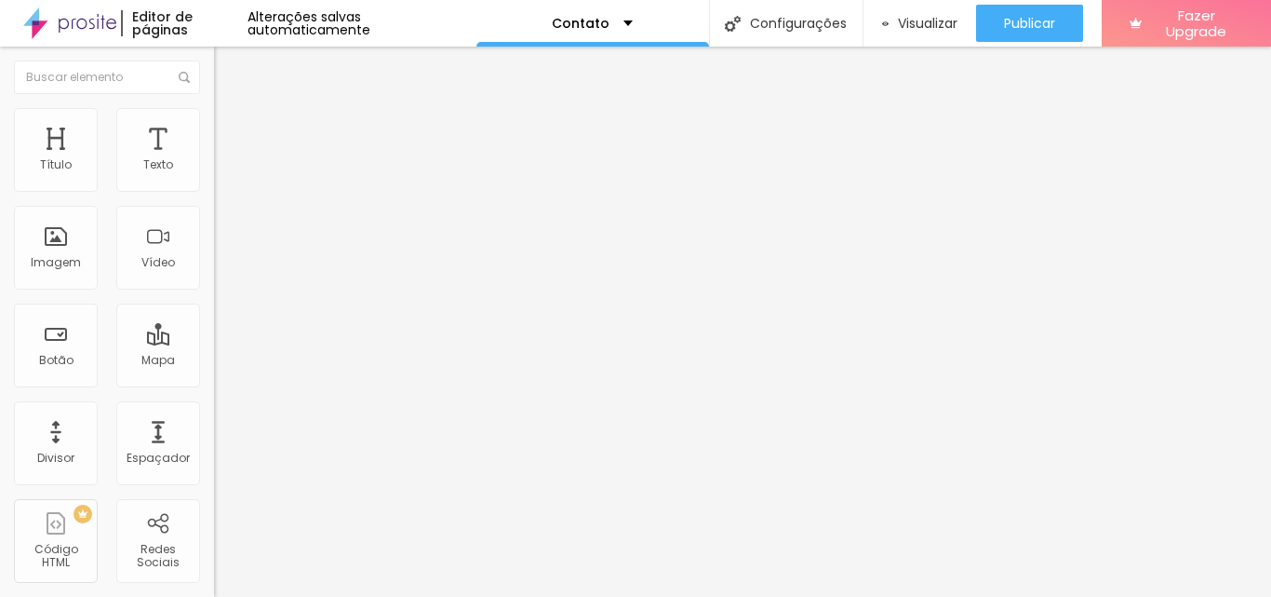
click at [214, 237] on div at bounding box center [321, 229] width 214 height 15
click at [214, 267] on div at bounding box center [321, 259] width 214 height 15
click at [214, 250] on img at bounding box center [220, 243] width 13 height 13
click at [214, 540] on div "Editar Título Estilo Avançado Tamanho Titulo 1 H1 Titulo 2 H2 Titulo 3 H3 Titul…" at bounding box center [321, 322] width 214 height 550
click at [214, 61] on button "Editar Título" at bounding box center [321, 68] width 214 height 43
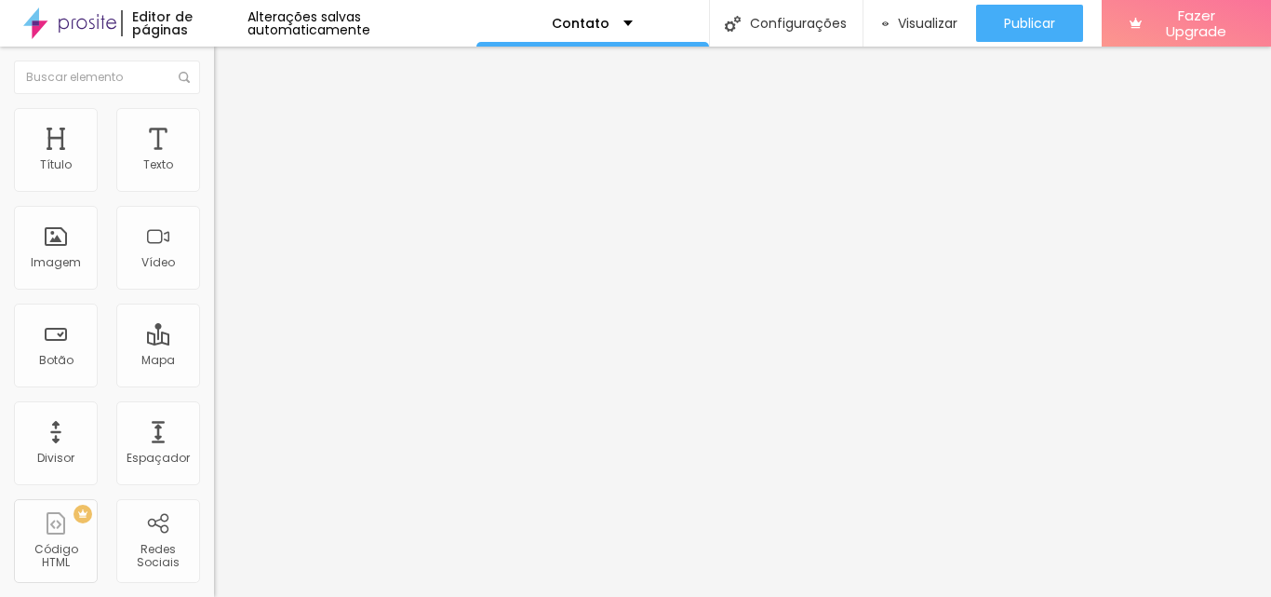
click at [231, 128] on span "Avançado" at bounding box center [261, 121] width 61 height 16
click at [214, 108] on li "Estilo" at bounding box center [321, 98] width 214 height 19
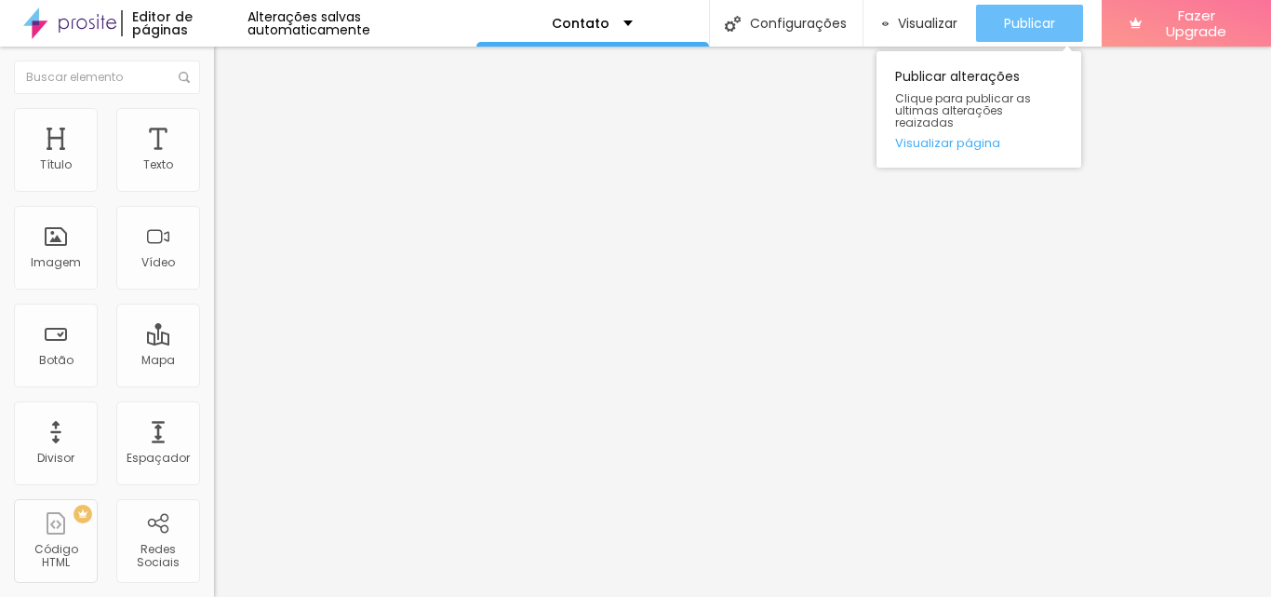
click at [1028, 31] on span "Publicar" at bounding box center [1029, 23] width 51 height 15
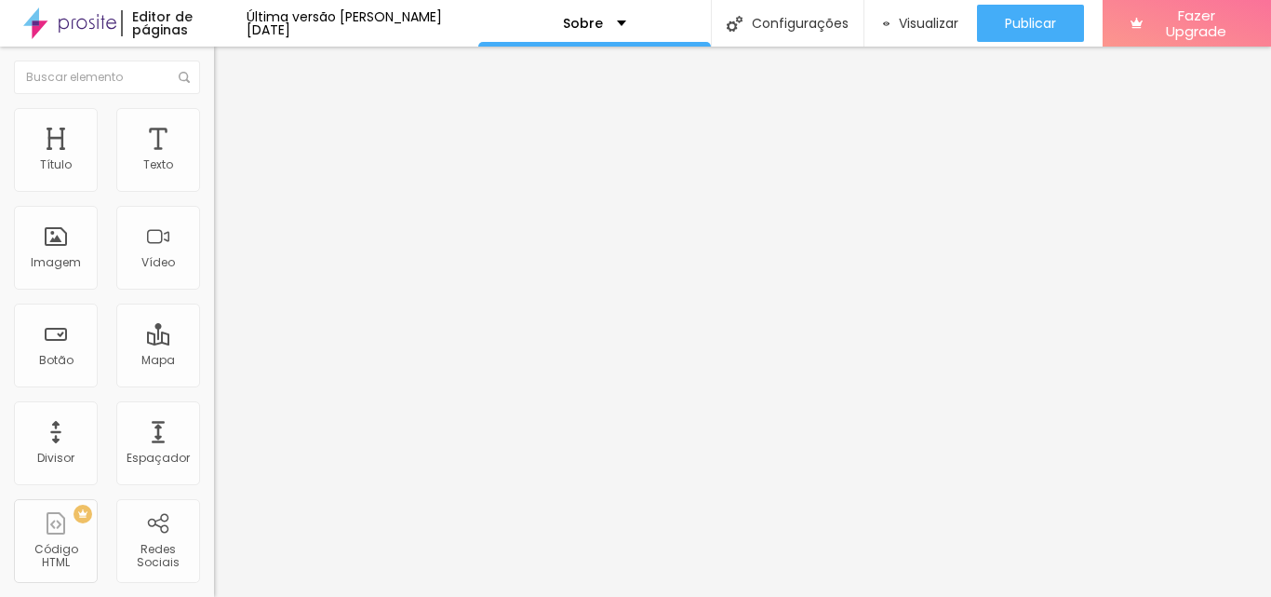
click at [214, 160] on span "Trocar imagem" at bounding box center [264, 152] width 101 height 16
